Goal: Task Accomplishment & Management: Complete application form

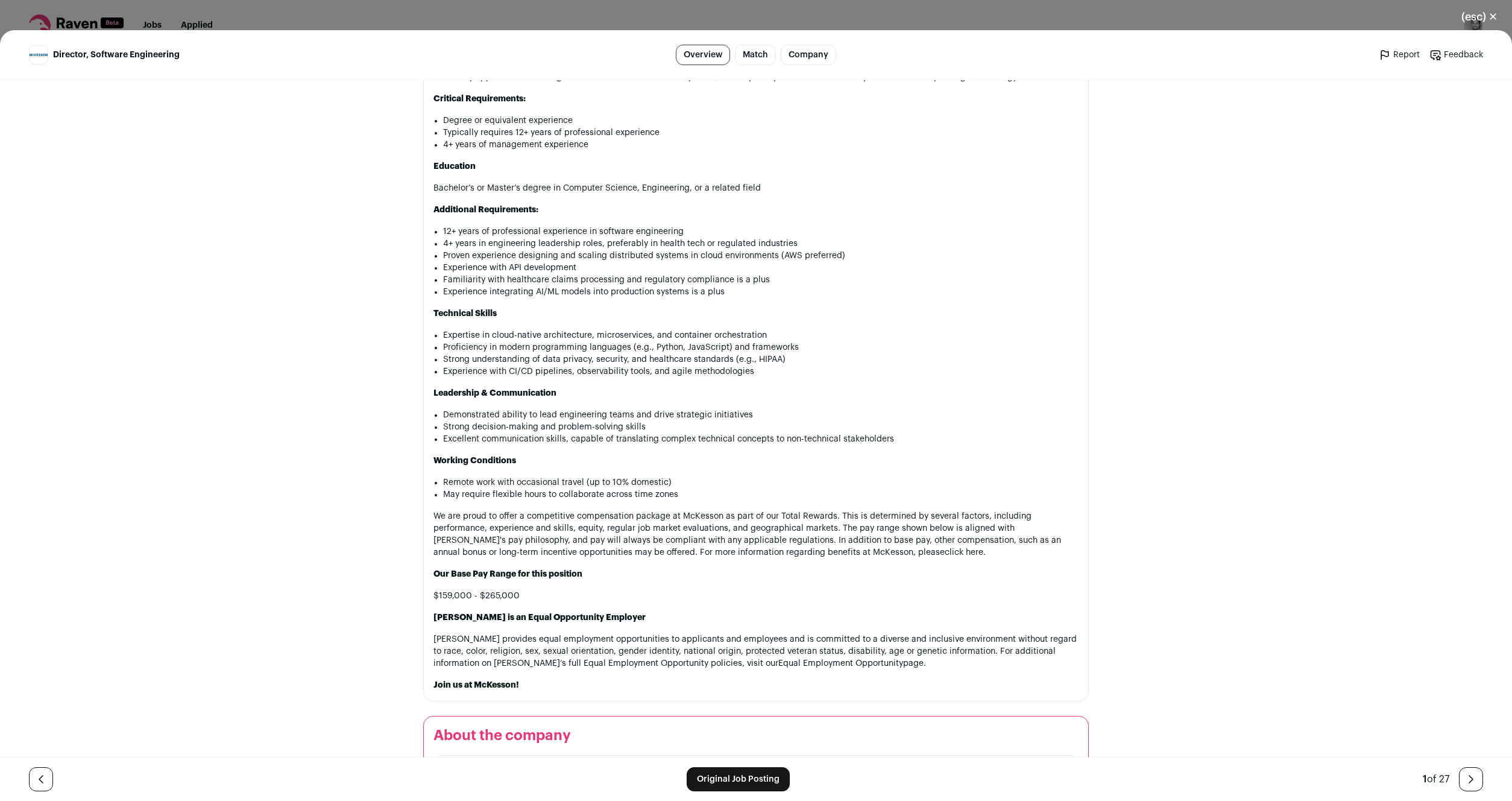
scroll to position [1381, 0]
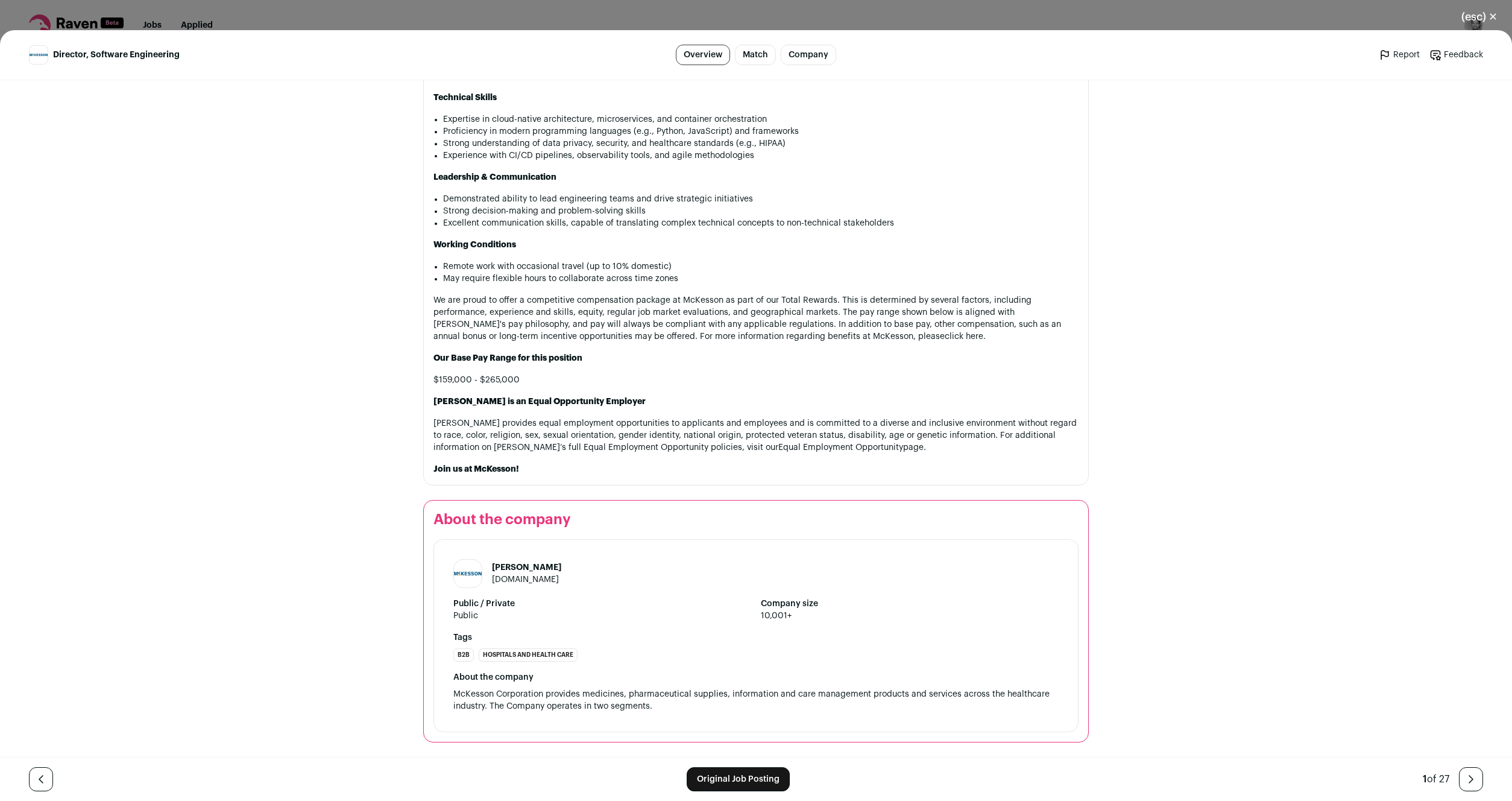
click at [743, 780] on link "Original Job Posting" at bounding box center [738, 779] width 104 height 24
click at [1480, 16] on button "(esc) ✕" at bounding box center [1479, 17] width 65 height 27
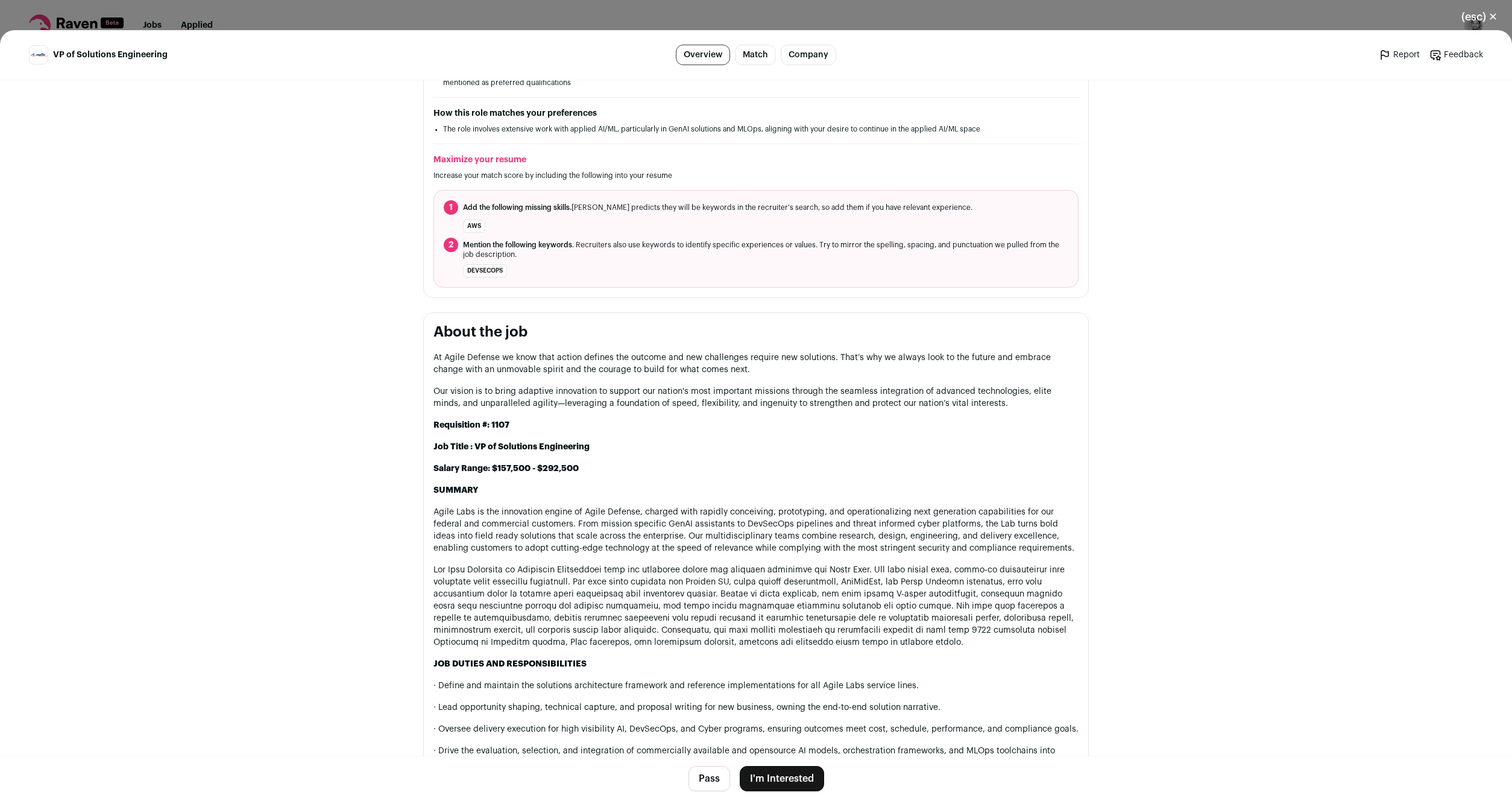
scroll to position [406, 0]
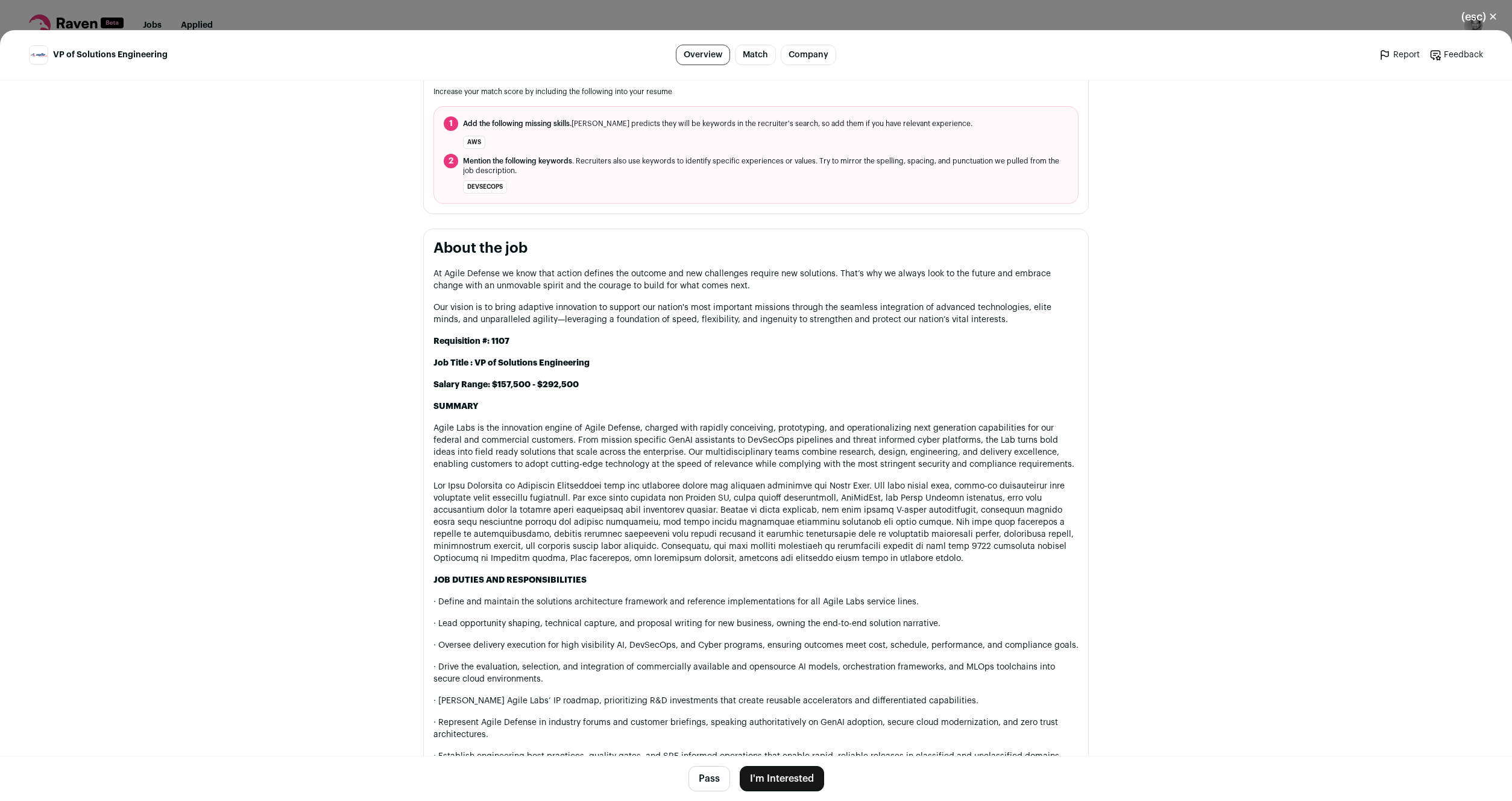
click at [782, 772] on button "I'm Interested" at bounding box center [782, 778] width 85 height 26
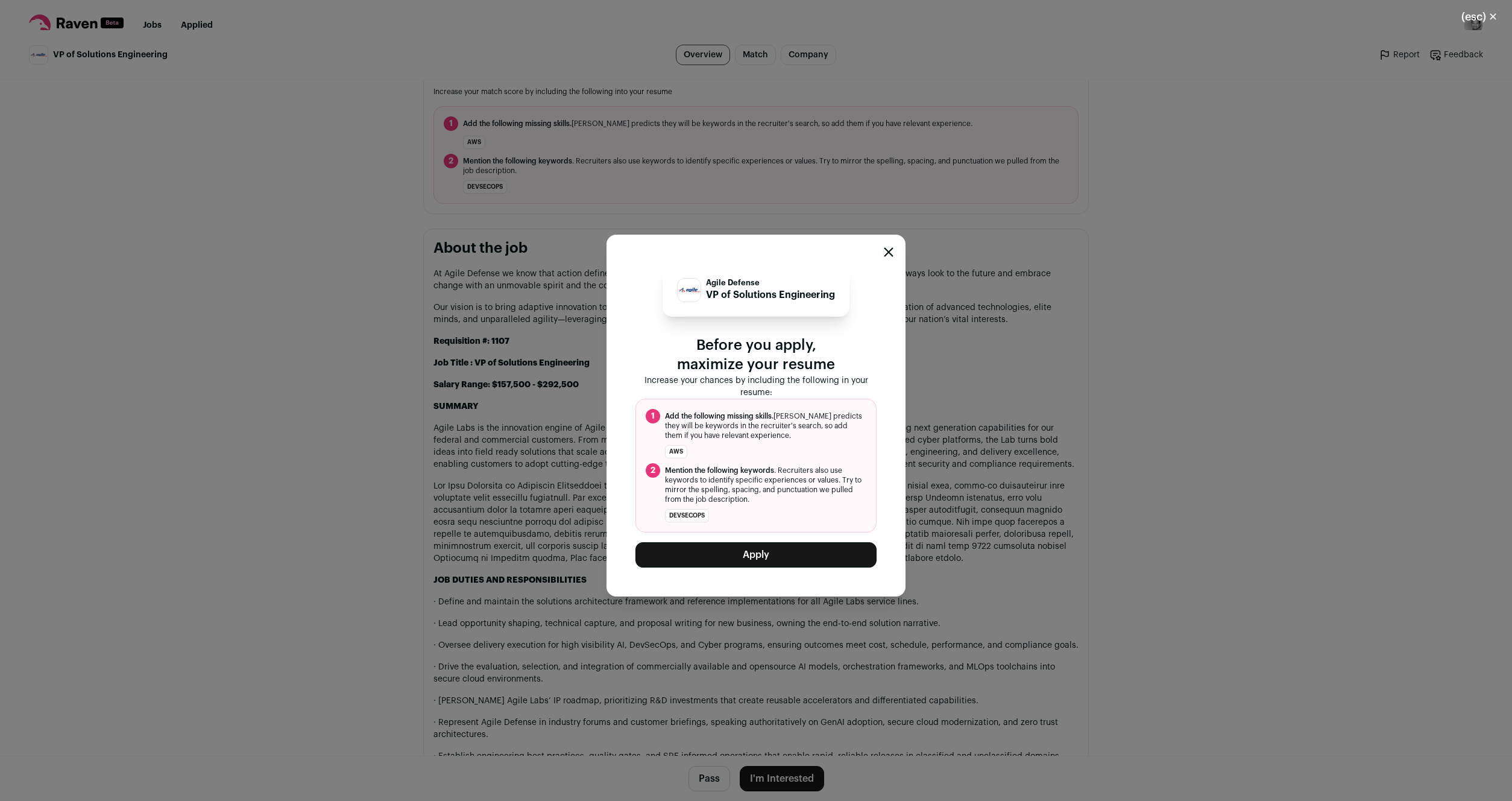
click at [747, 551] on button "Apply" at bounding box center [756, 555] width 242 height 26
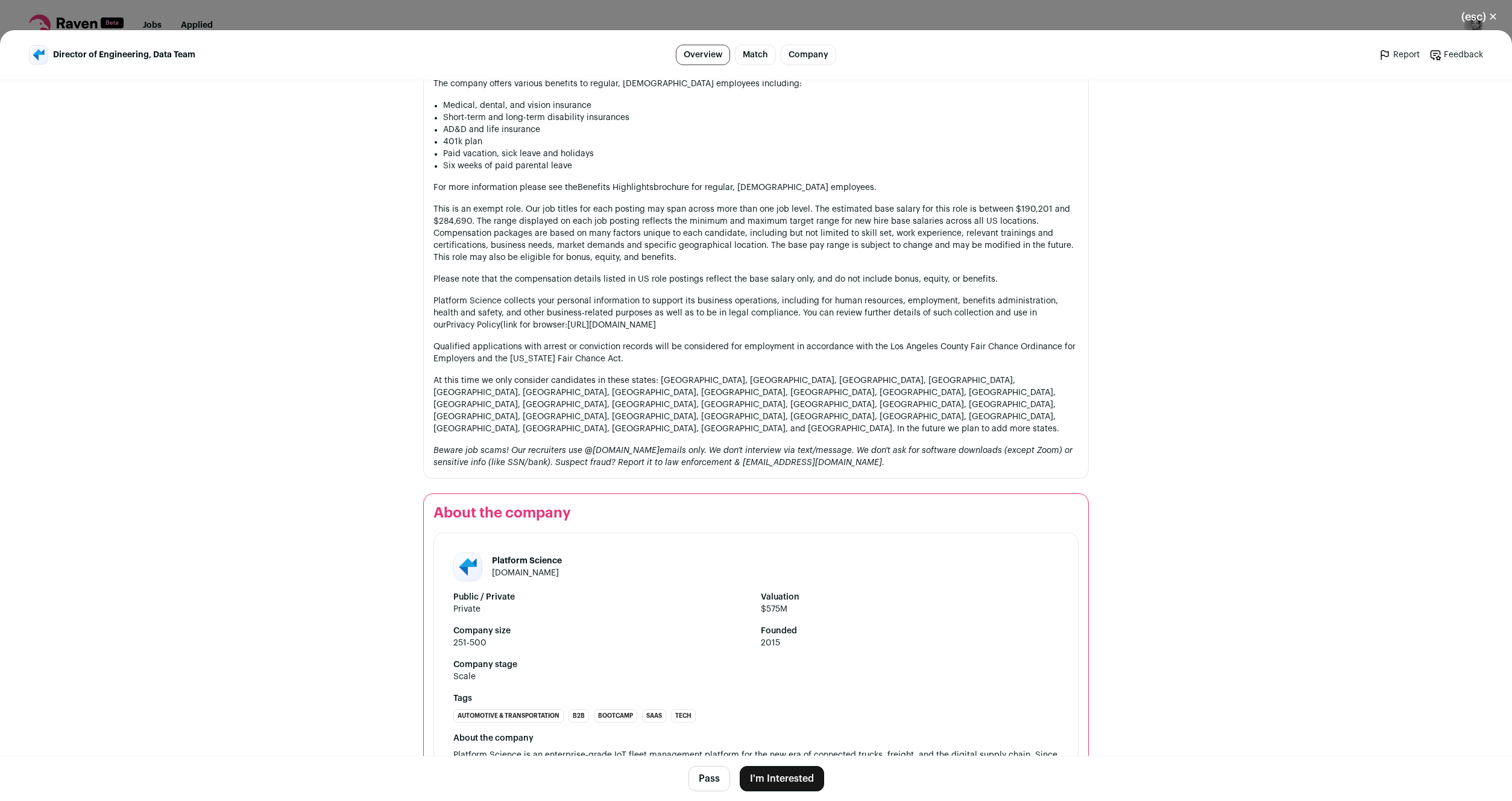
scroll to position [1332, 0]
